Goal: Information Seeking & Learning: Check status

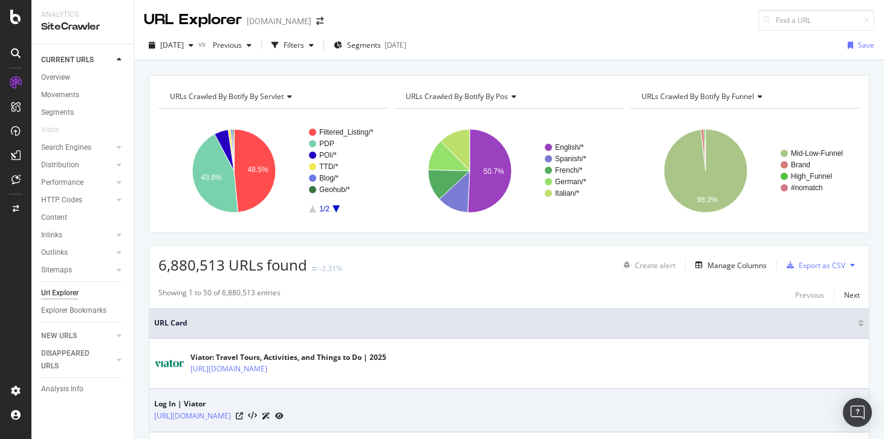
scroll to position [256, 0]
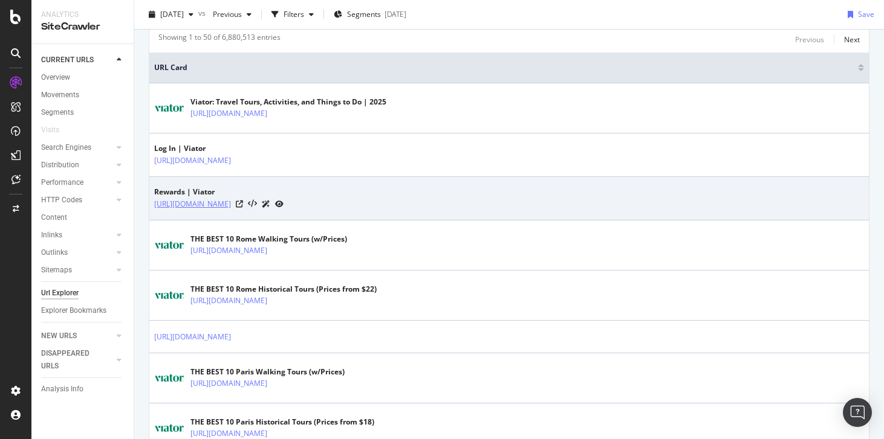
click at [215, 207] on link "[URL][DOMAIN_NAME]" at bounding box center [192, 204] width 77 height 12
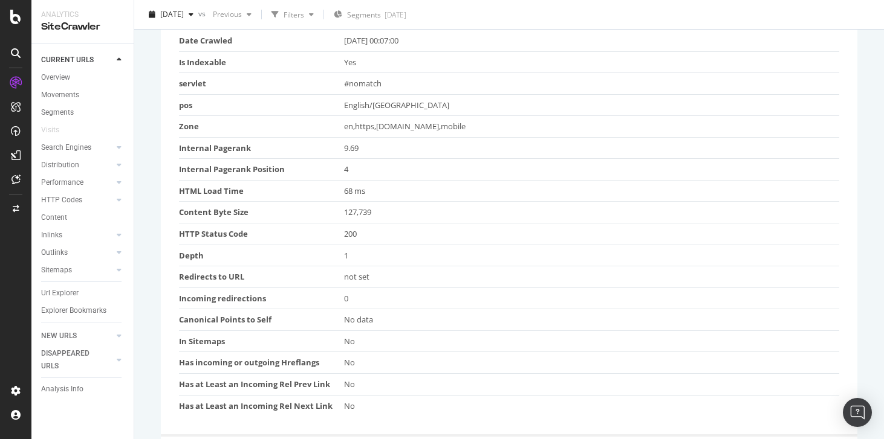
scroll to position [355, 0]
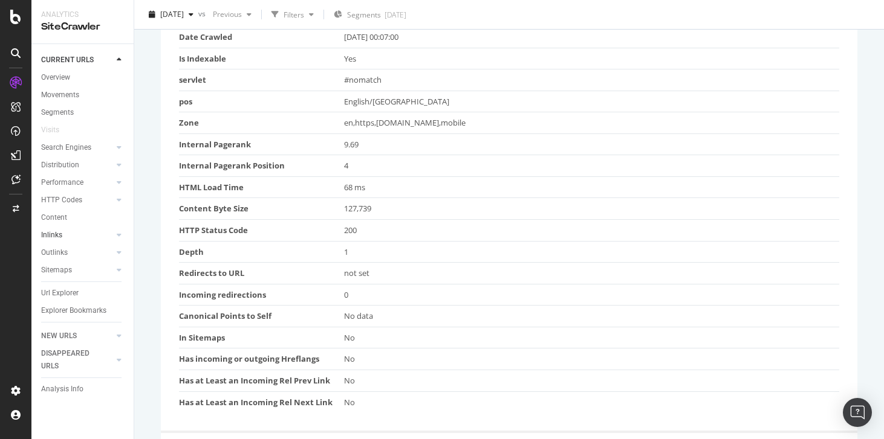
click at [68, 236] on link "Inlinks" at bounding box center [77, 235] width 72 height 13
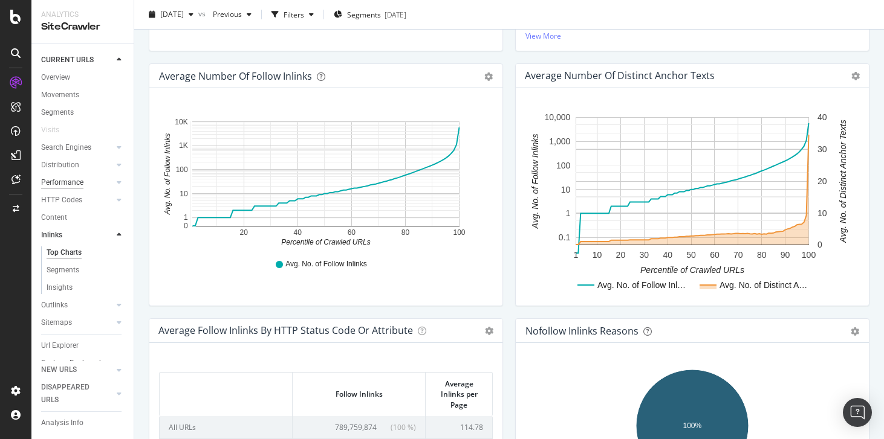
click at [62, 179] on div "Performance" at bounding box center [62, 183] width 42 height 13
